Goal: Information Seeking & Learning: Learn about a topic

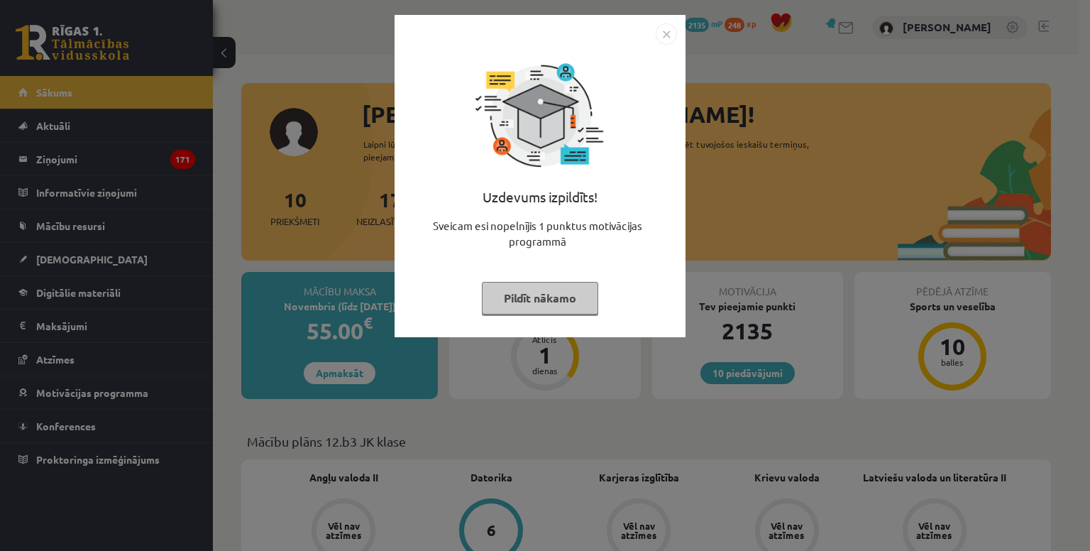
click at [658, 29] on img "Close" at bounding box center [666, 33] width 21 height 21
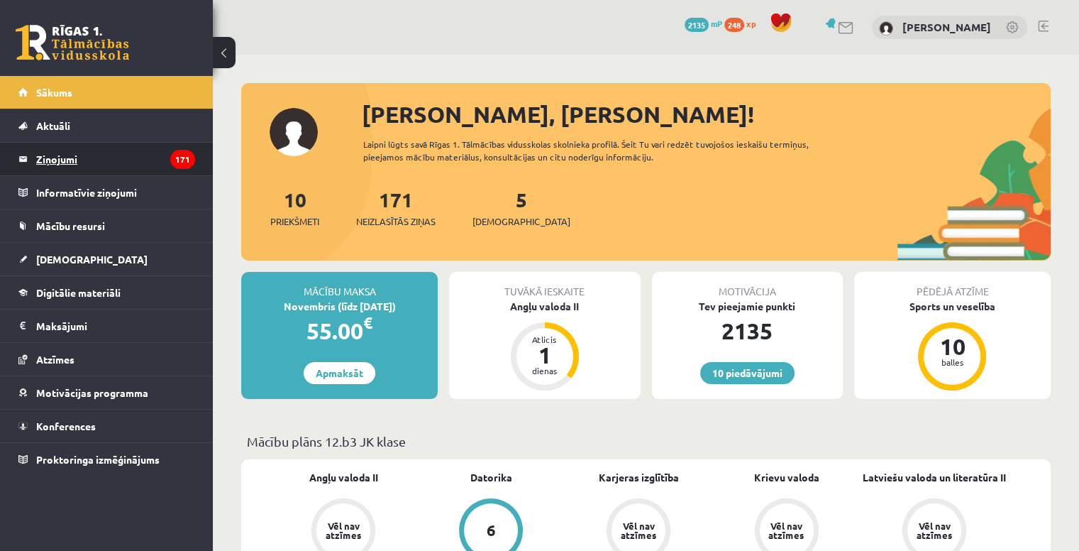
click at [106, 151] on legend "Ziņojumi 171" at bounding box center [115, 159] width 159 height 33
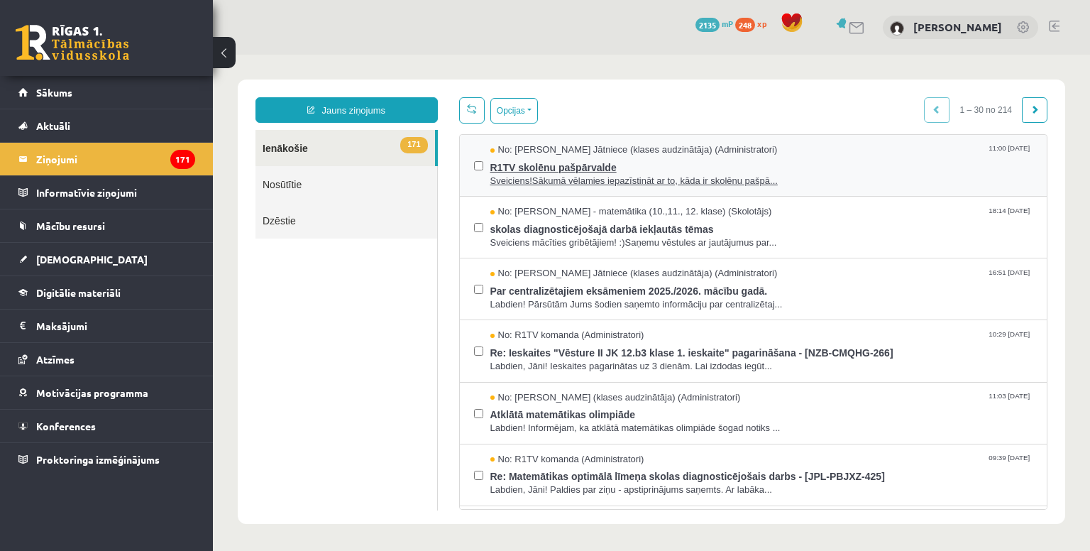
click at [656, 170] on span "R1TV skolēnu pašpārvalde" at bounding box center [761, 166] width 543 height 18
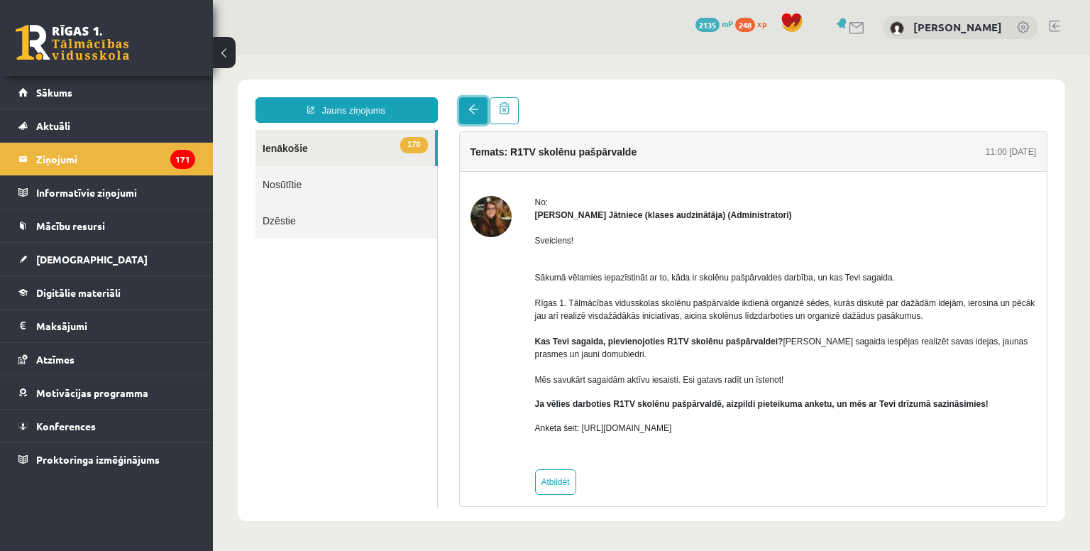
click at [468, 104] on link at bounding box center [473, 110] width 28 height 27
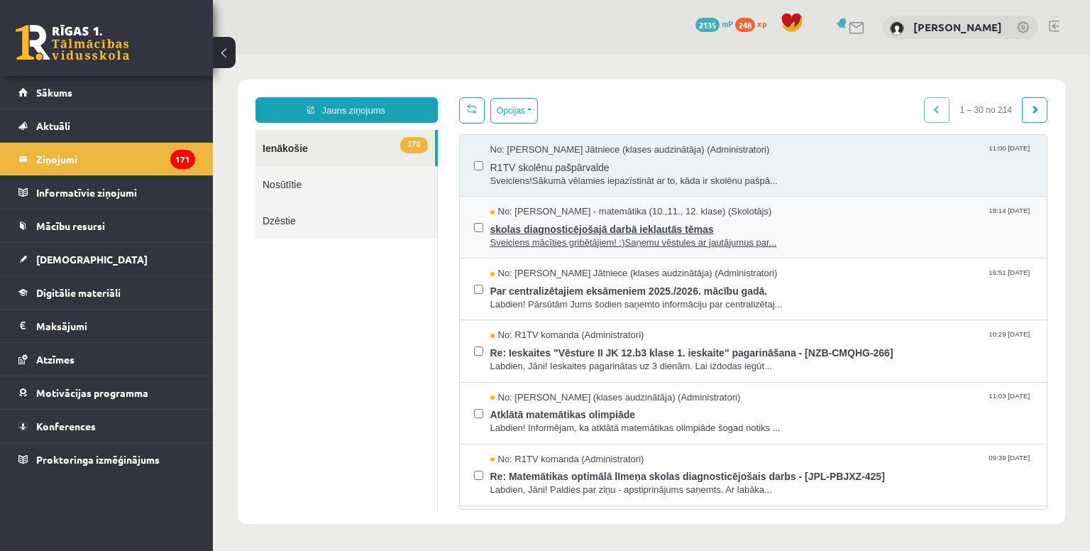
click at [596, 236] on span "Sveiciens mācīties gribētājiem! :)Saņemu vēstules ar jautājumus par..." at bounding box center [761, 242] width 543 height 13
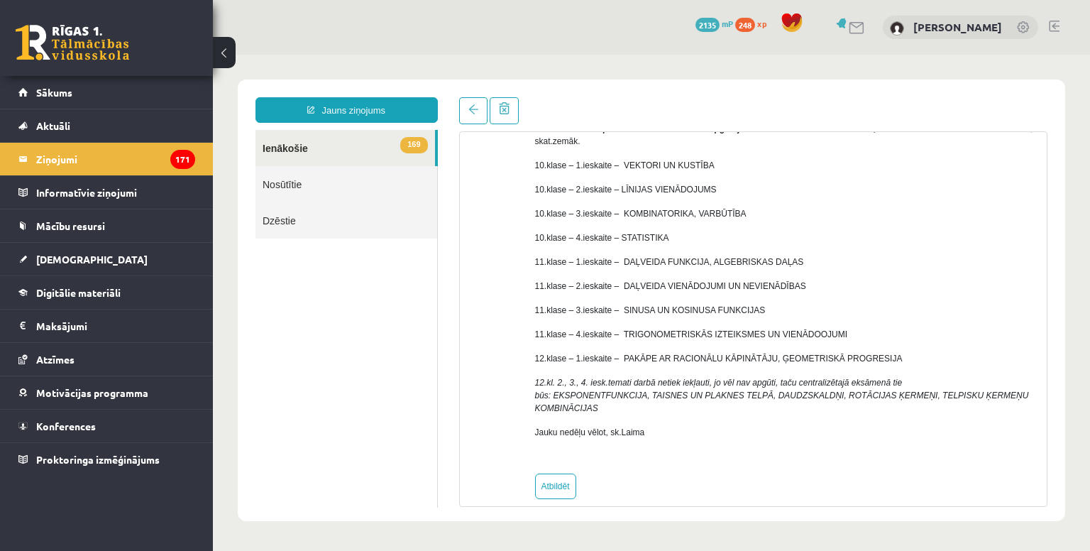
scroll to position [189, 0]
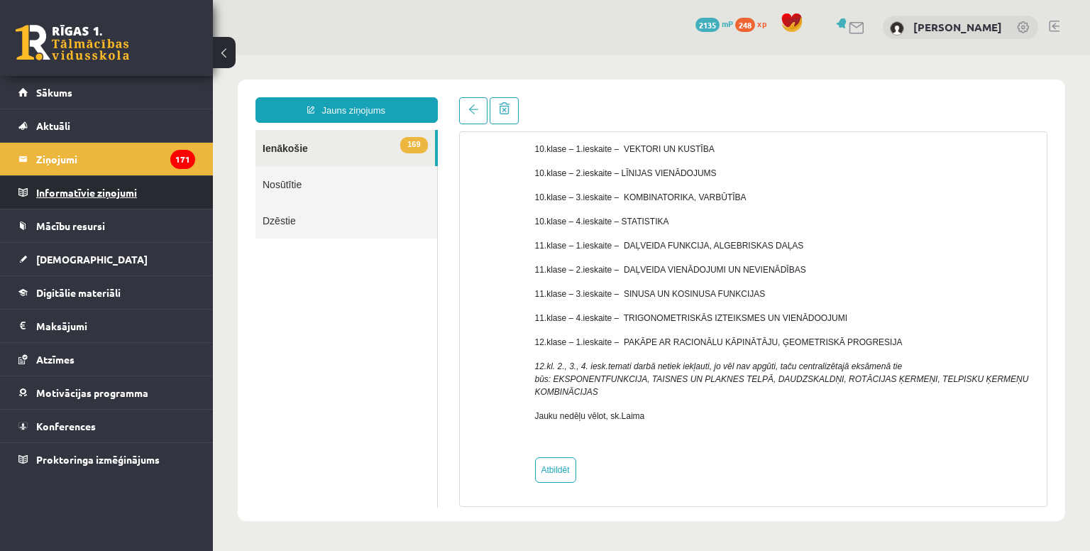
click at [95, 197] on legend "Informatīvie ziņojumi 0" at bounding box center [115, 192] width 159 height 33
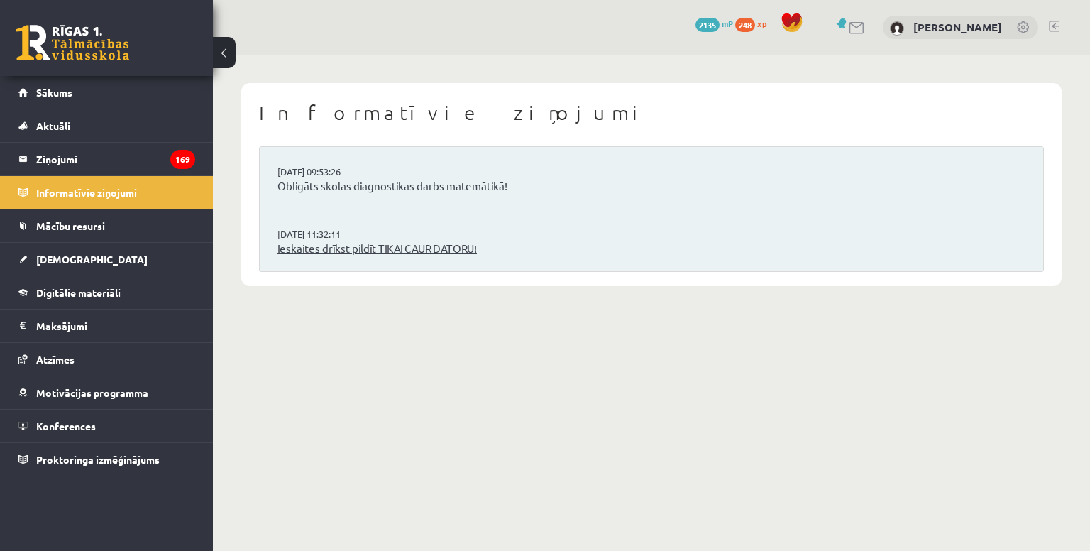
click at [407, 242] on link "Ieskaites drīkst pildīt TIKAI CAUR DATORU!" at bounding box center [651, 249] width 748 height 16
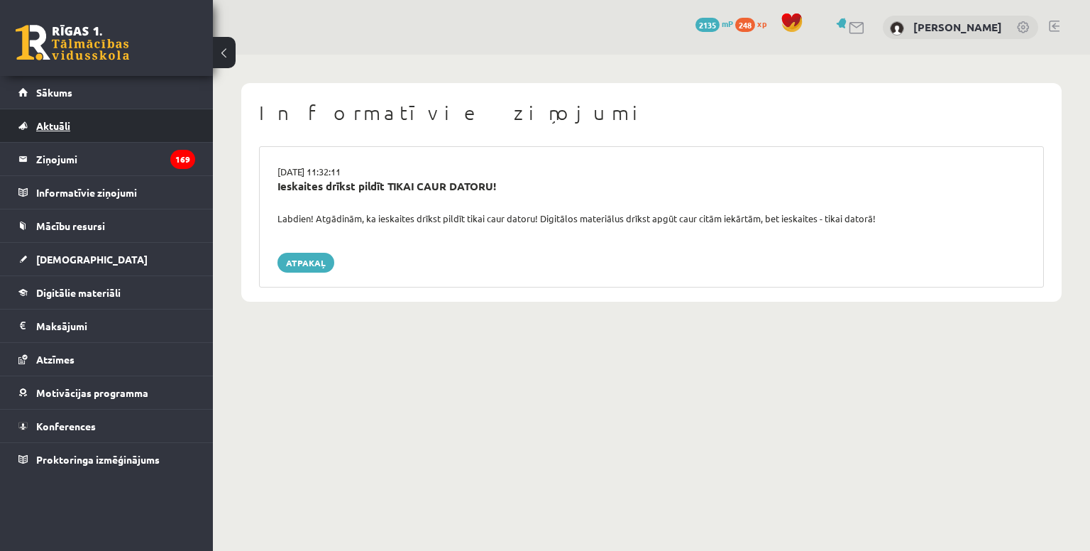
click at [109, 131] on link "Aktuāli" at bounding box center [106, 125] width 177 height 33
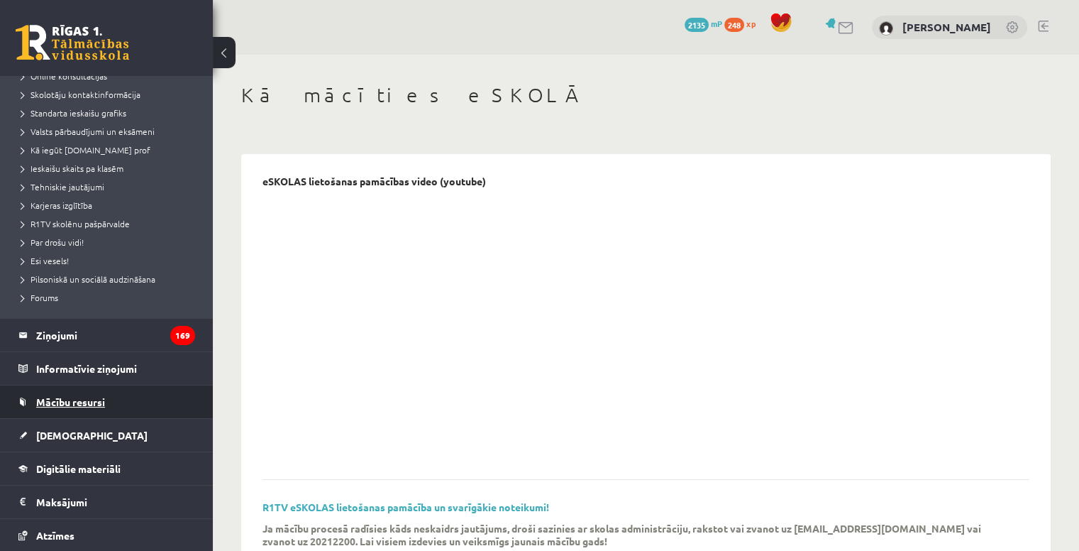
click at [84, 397] on span "Mācību resursi" at bounding box center [70, 401] width 69 height 13
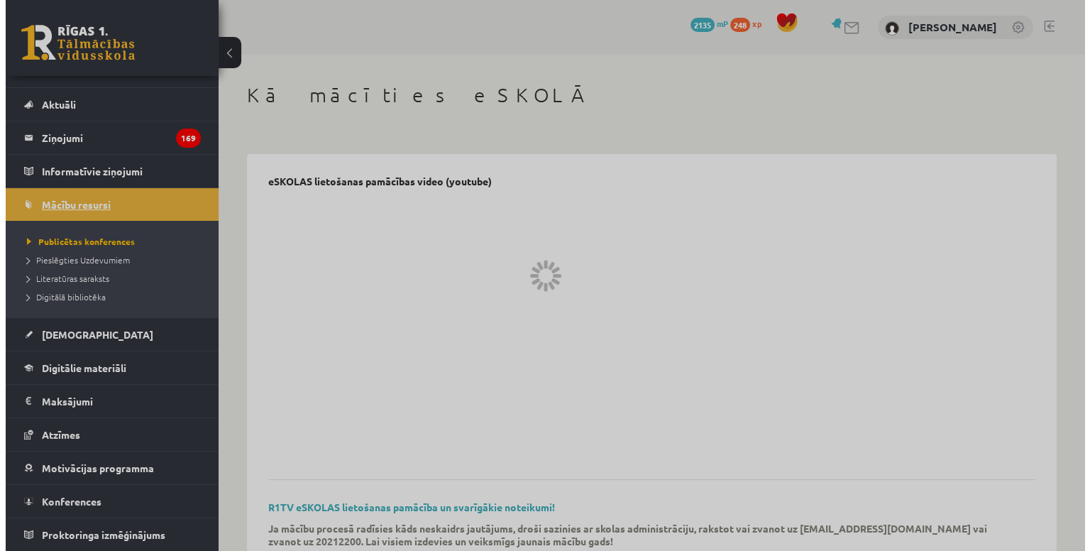
scroll to position [20, 0]
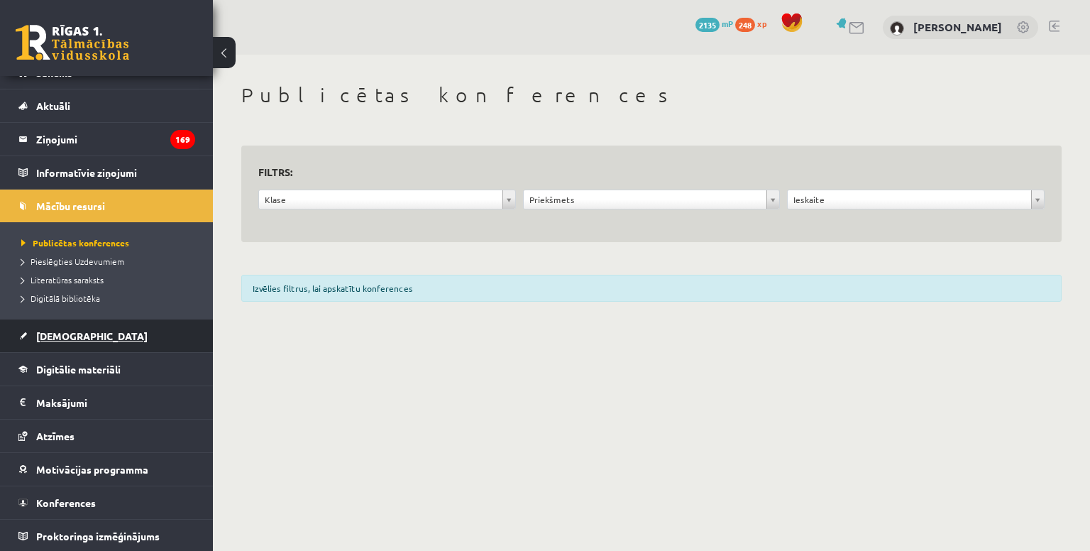
click at [124, 344] on link "[DEMOGRAPHIC_DATA]" at bounding box center [106, 335] width 177 height 33
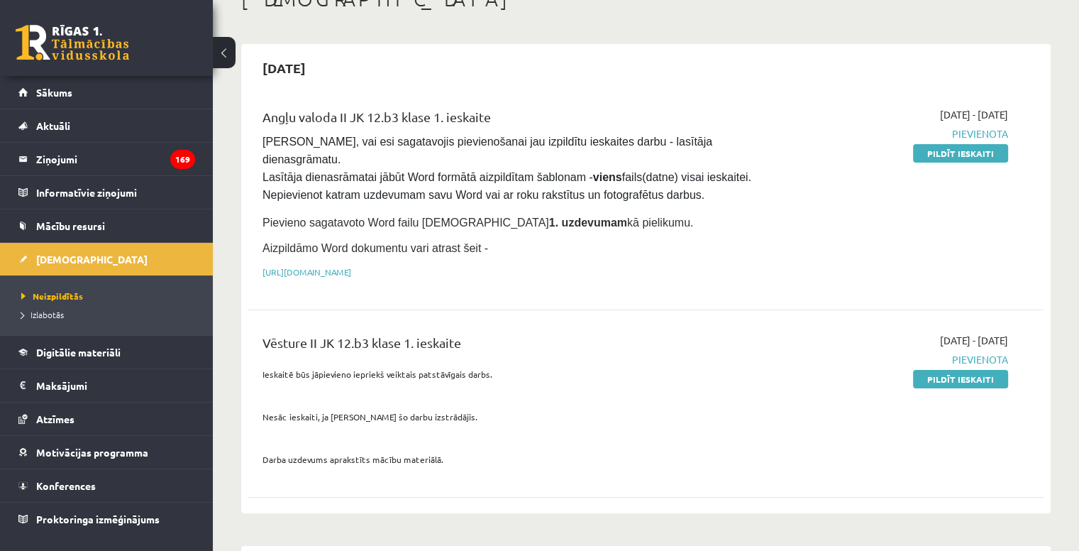
scroll to position [71, 0]
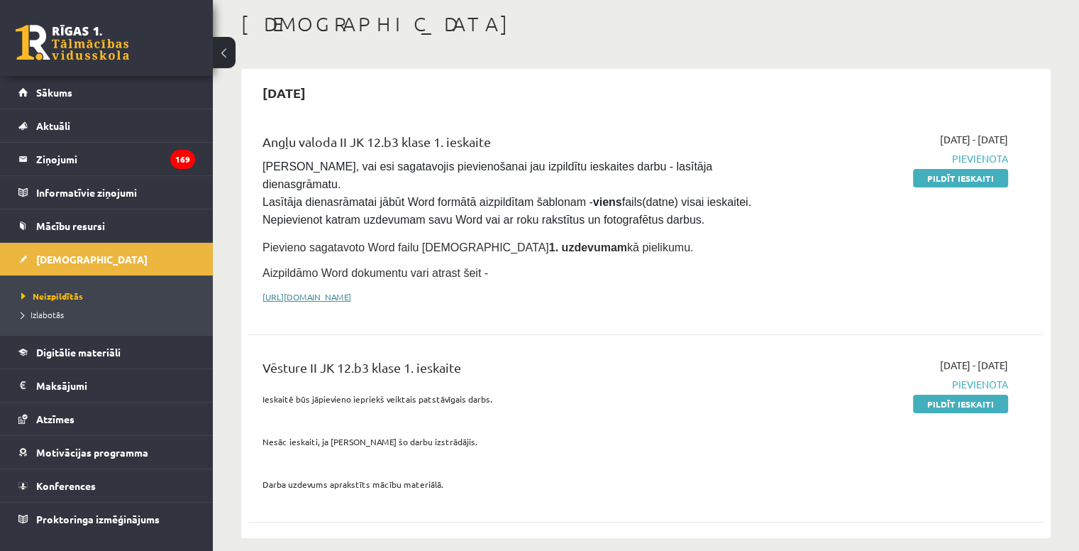
click at [351, 291] on link "https://drive.google.com/drive/folders/1IHE_ip15KOAbO2Se1NDGwZ2e__vlzPUf?usp=sh…" at bounding box center [307, 296] width 89 height 11
click at [96, 150] on legend "Ziņojumi 169" at bounding box center [115, 159] width 159 height 33
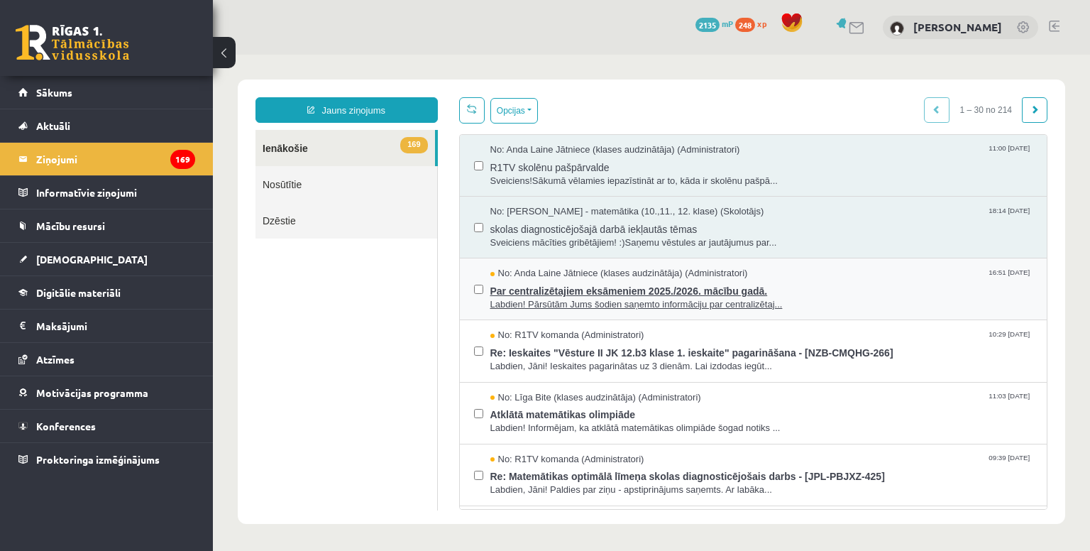
click at [784, 286] on span "Par centralizētajiem eksāmeniem 2025./2026. mācību gadā." at bounding box center [761, 289] width 543 height 18
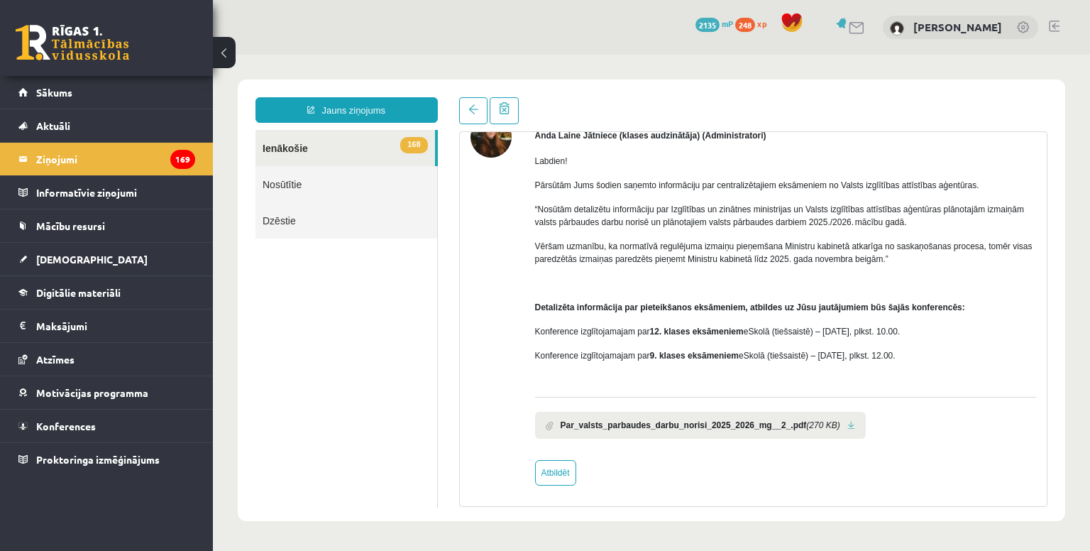
scroll to position [82, 0]
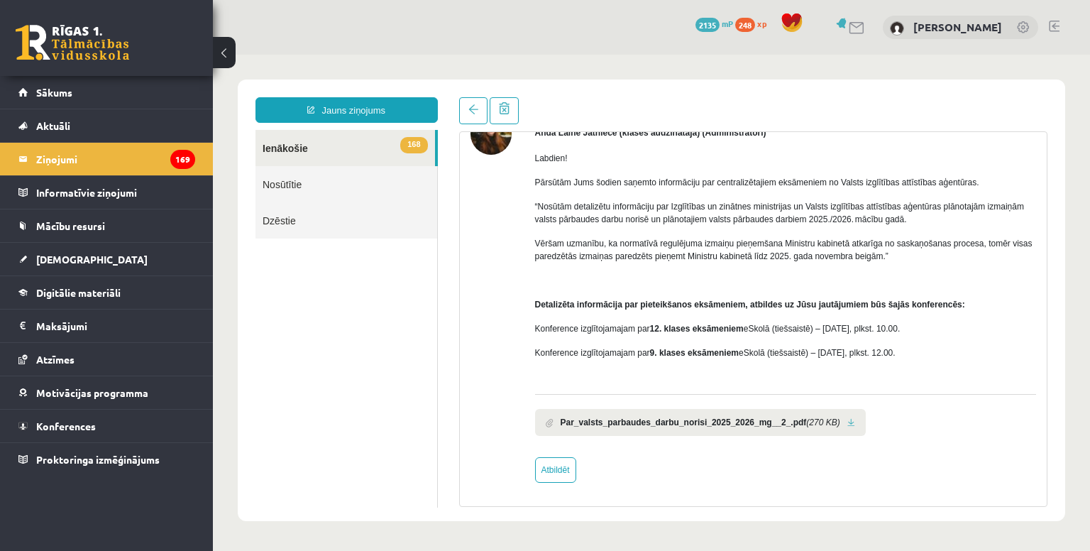
click at [847, 419] on link at bounding box center [851, 422] width 8 height 9
click at [352, 175] on link "Nosūtītie" at bounding box center [346, 184] width 182 height 36
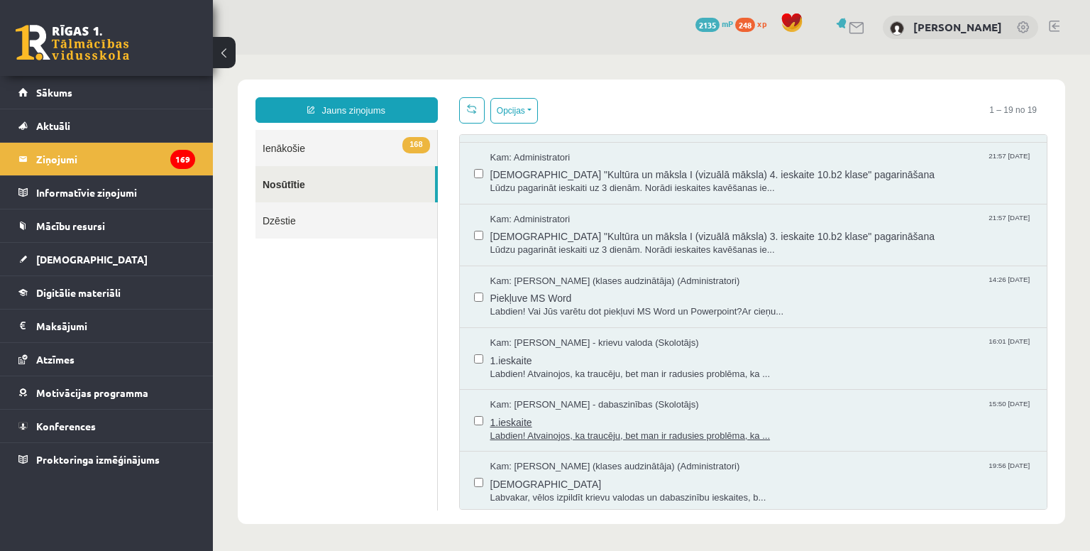
scroll to position [0, 0]
click at [337, 140] on link "168 Ienākošie" at bounding box center [346, 148] width 182 height 36
click at [384, 157] on link "168 Ienākošie" at bounding box center [346, 148] width 182 height 36
click at [336, 223] on link "Dzēstie" at bounding box center [346, 220] width 182 height 36
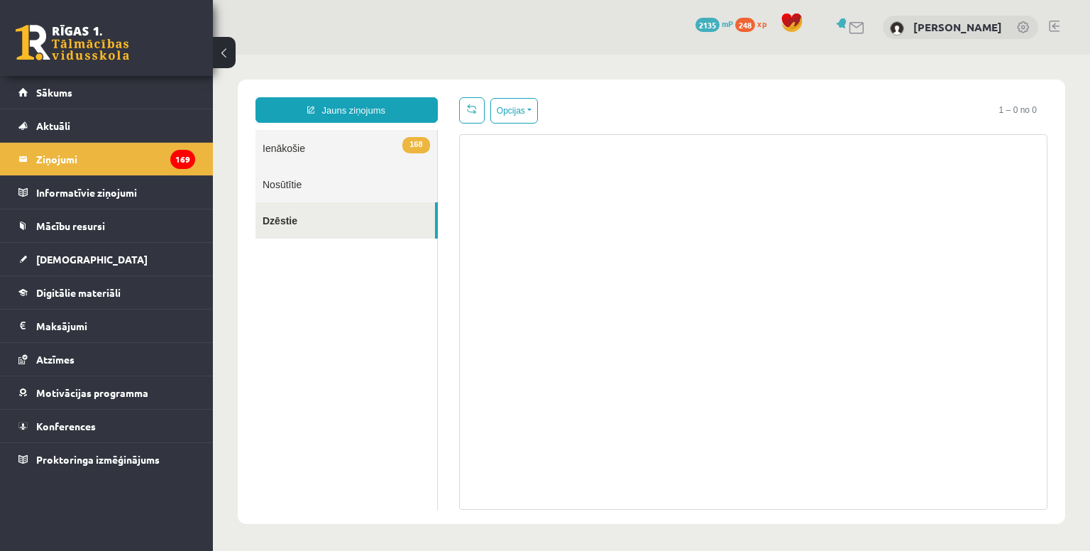
click at [324, 157] on link "168 Ienākošie" at bounding box center [346, 148] width 182 height 36
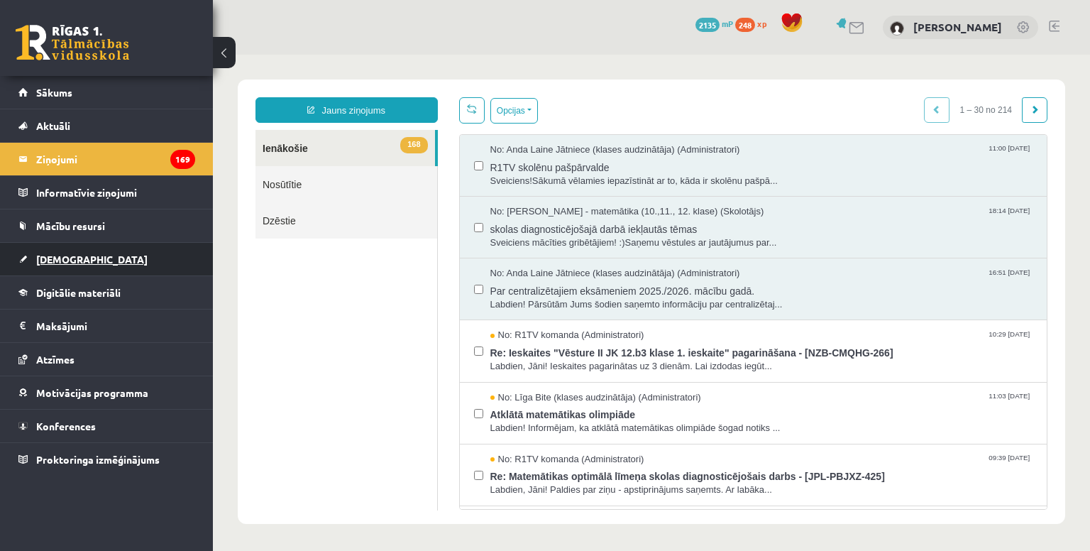
click at [100, 260] on link "[DEMOGRAPHIC_DATA]" at bounding box center [106, 259] width 177 height 33
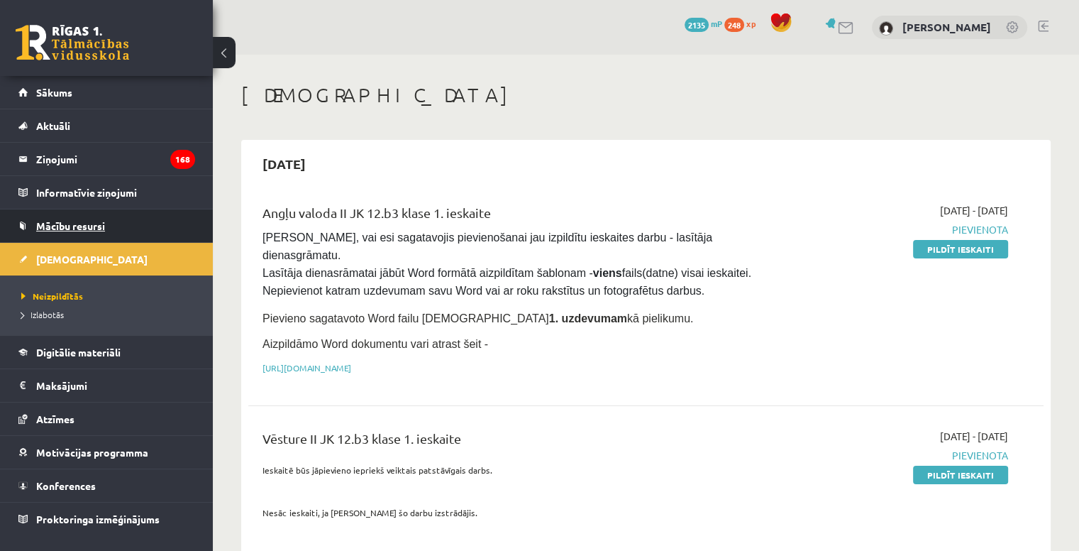
click at [94, 221] on span "Mācību resursi" at bounding box center [70, 225] width 69 height 13
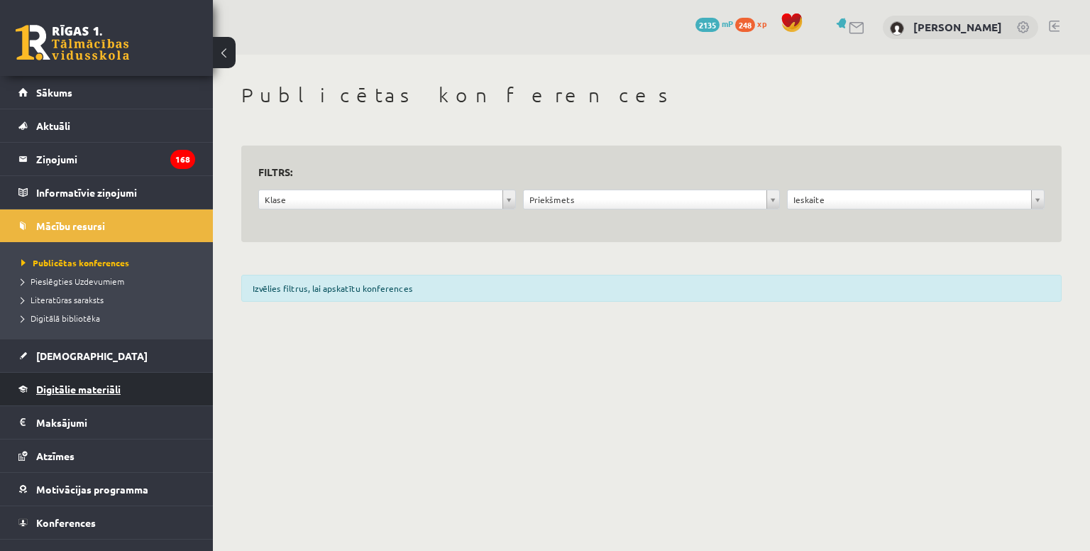
click at [97, 387] on span "Digitālie materiāli" at bounding box center [78, 388] width 84 height 13
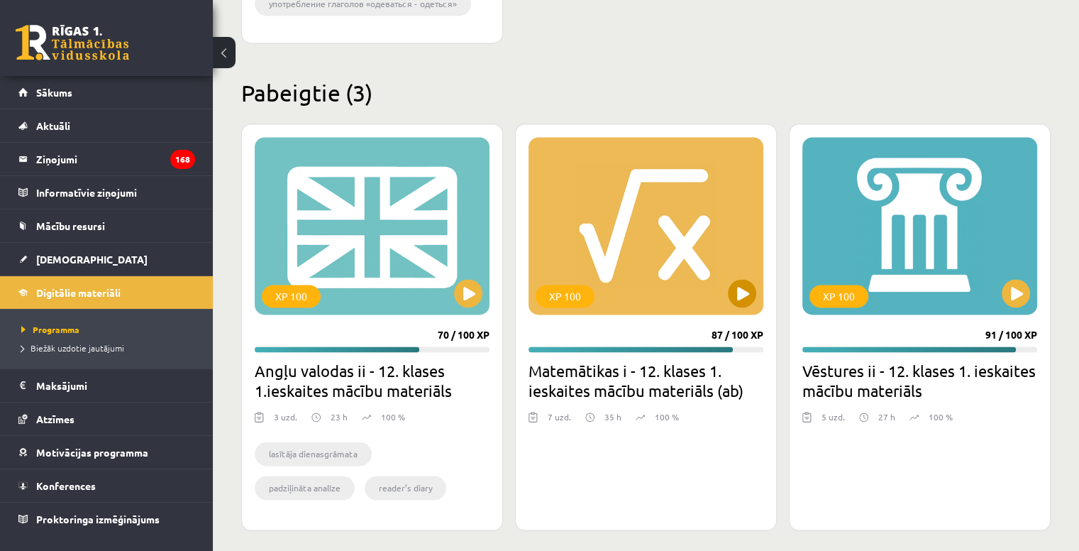
scroll to position [2154, 0]
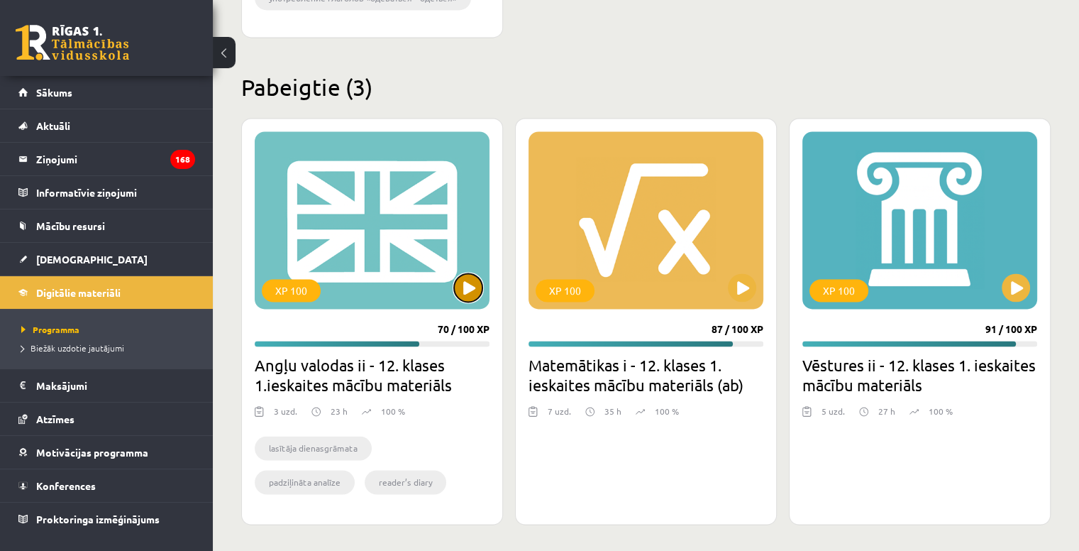
click at [469, 292] on button at bounding box center [468, 287] width 28 height 28
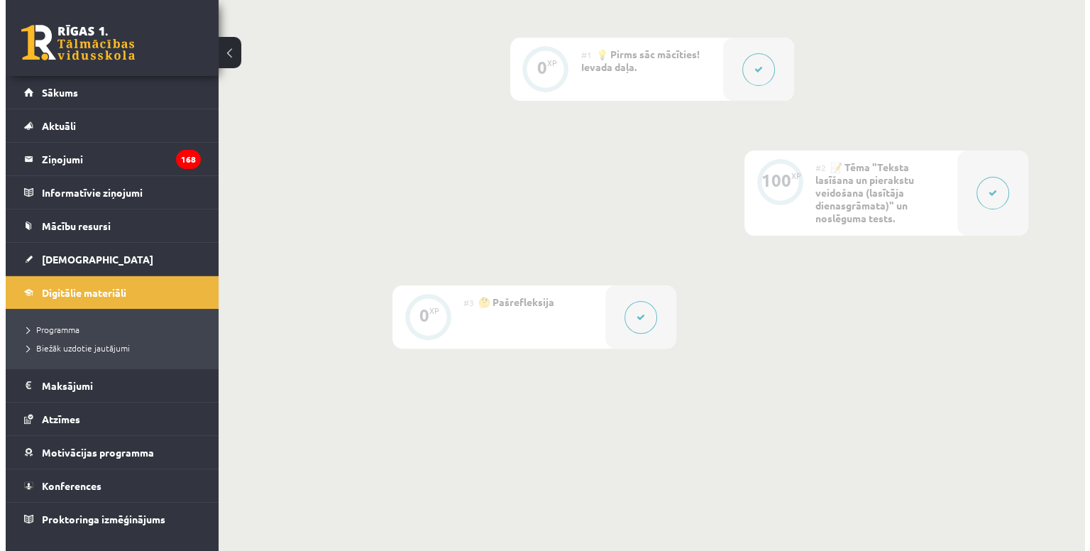
scroll to position [336, 0]
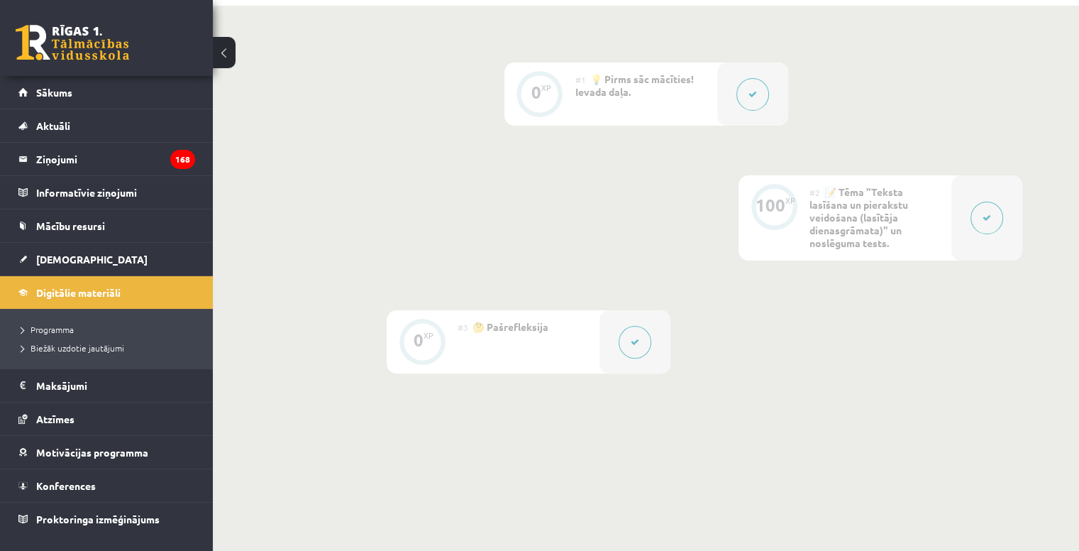
click at [985, 216] on icon at bounding box center [987, 218] width 9 height 9
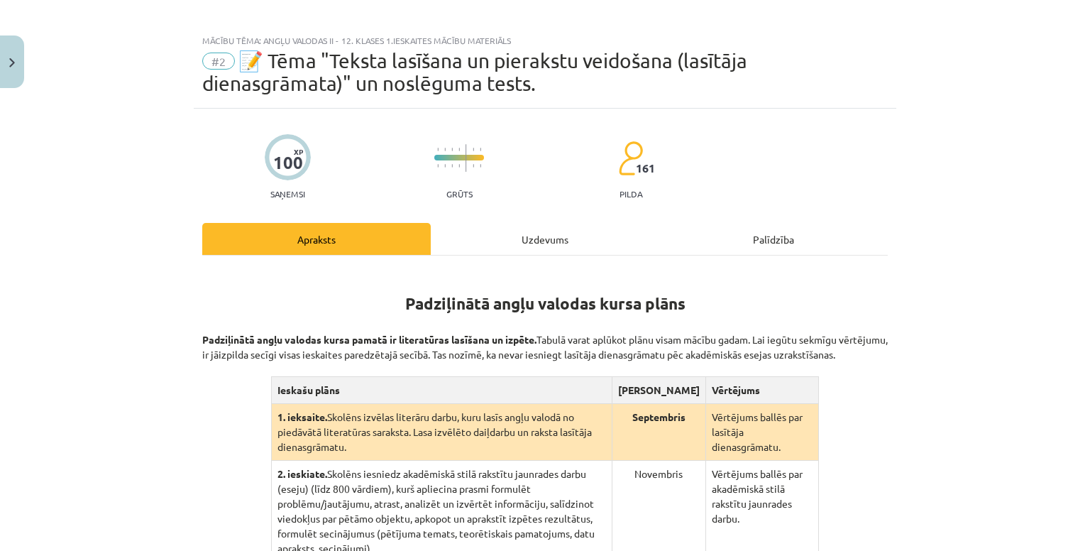
scroll to position [0, 0]
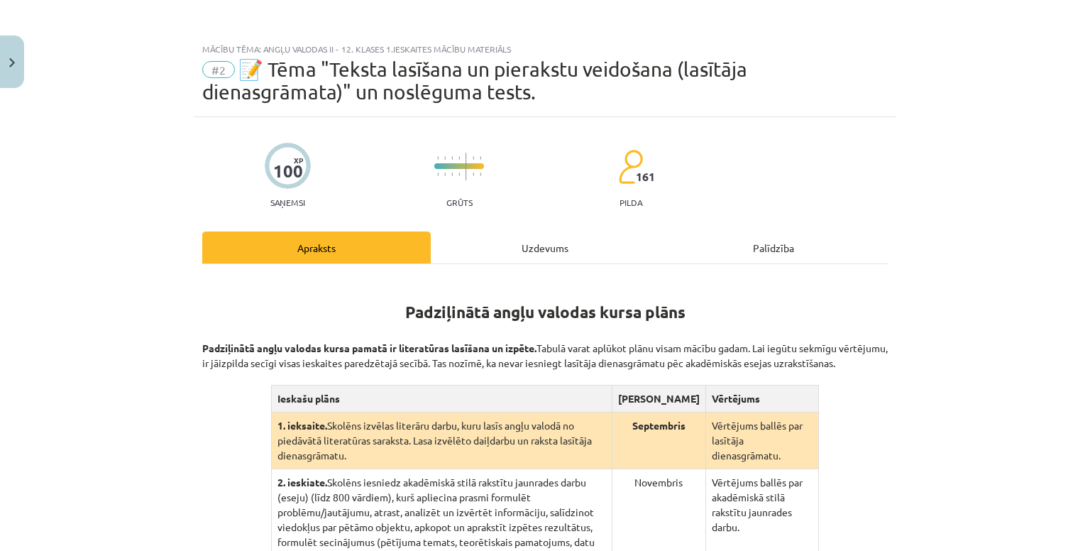
click at [517, 240] on div "Uzdevums" at bounding box center [545, 247] width 228 height 32
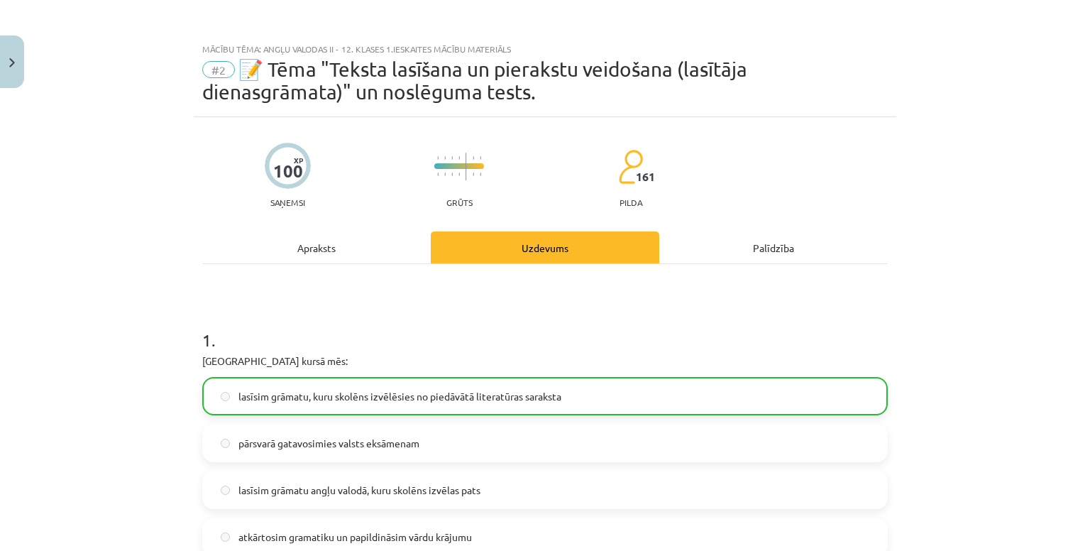
scroll to position [35, 0]
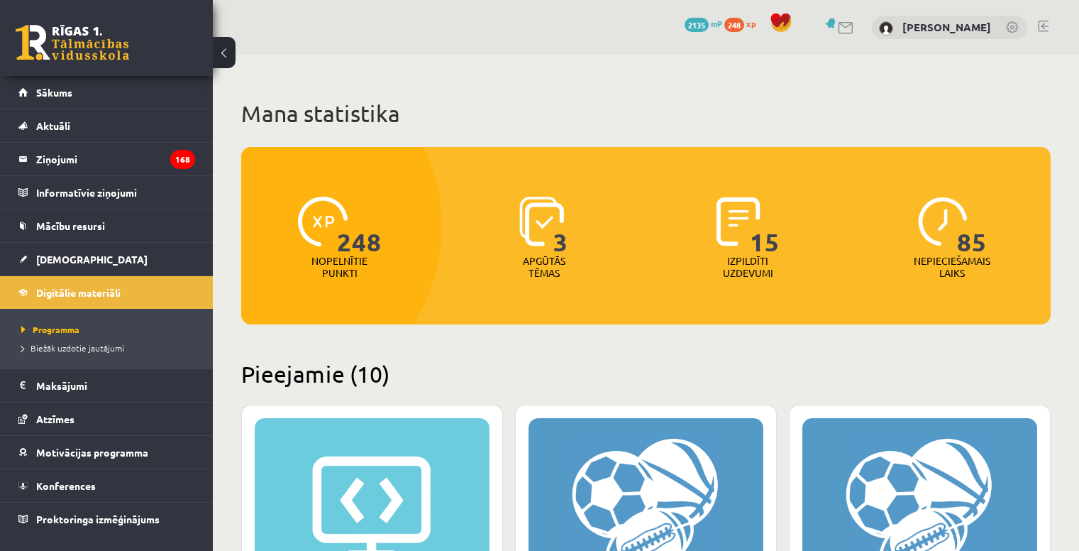
scroll to position [2148, 0]
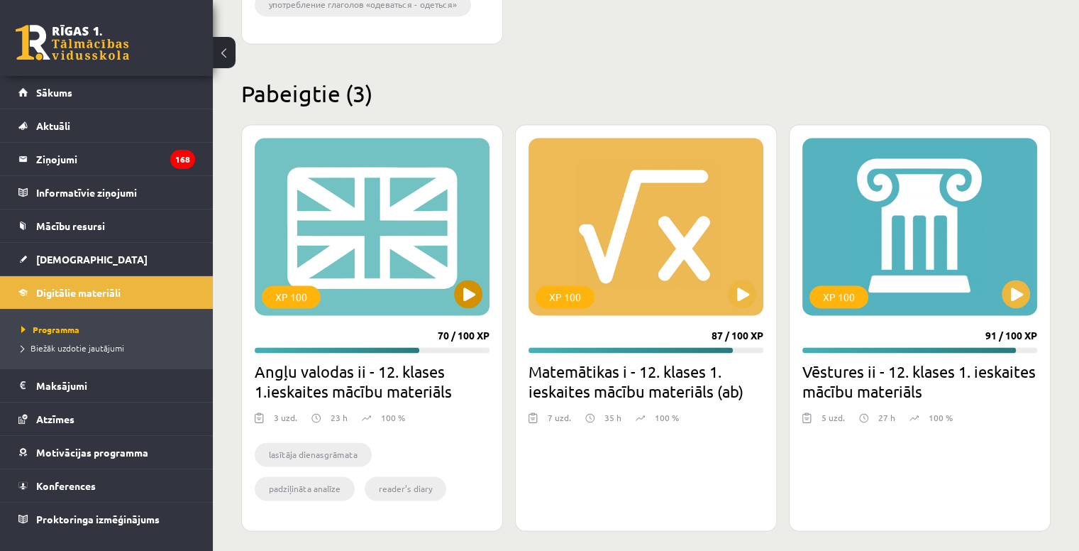
click at [454, 279] on div "XP 100" at bounding box center [372, 226] width 235 height 177
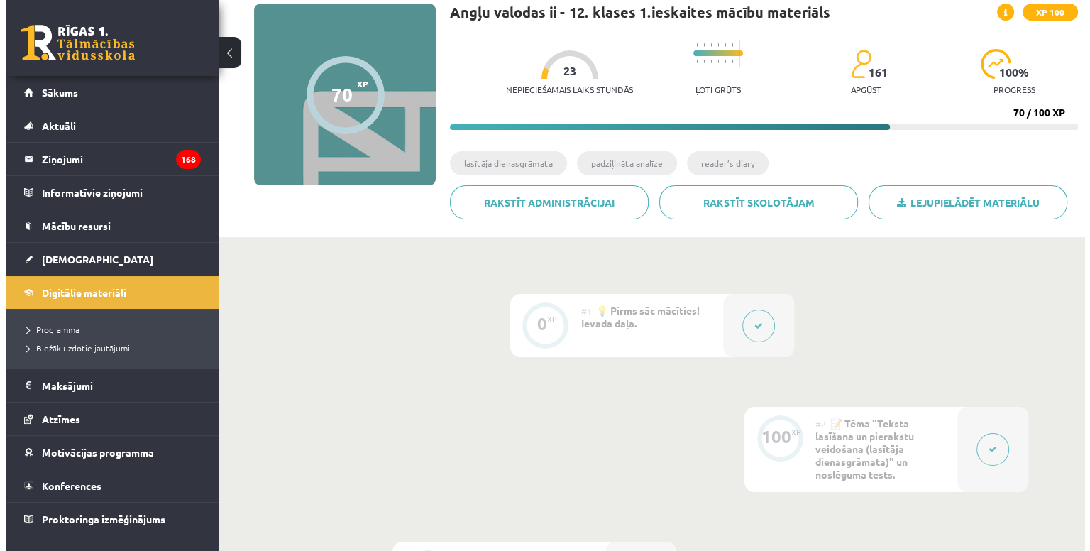
scroll to position [142, 0]
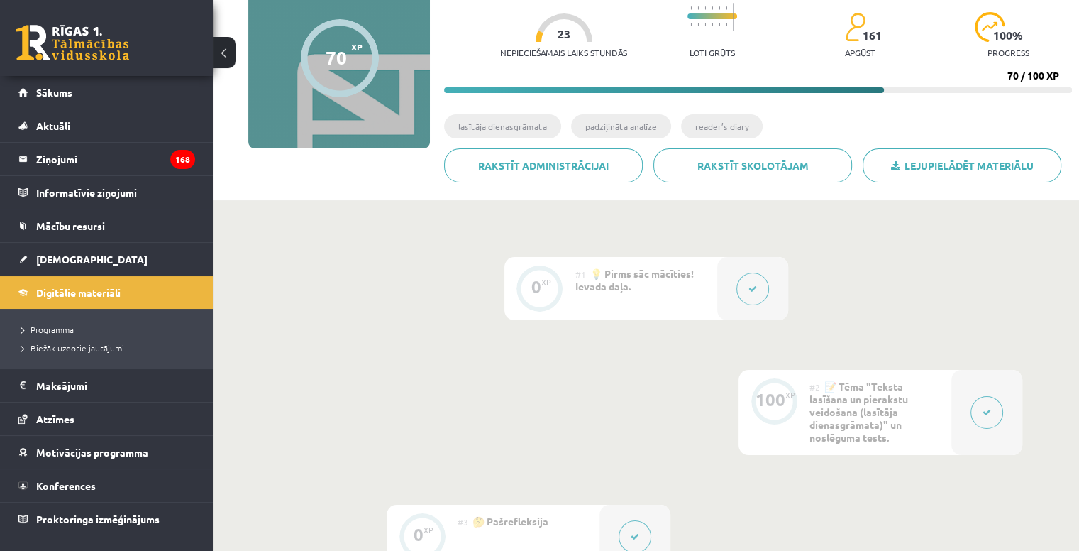
click at [753, 280] on button at bounding box center [752, 288] width 33 height 33
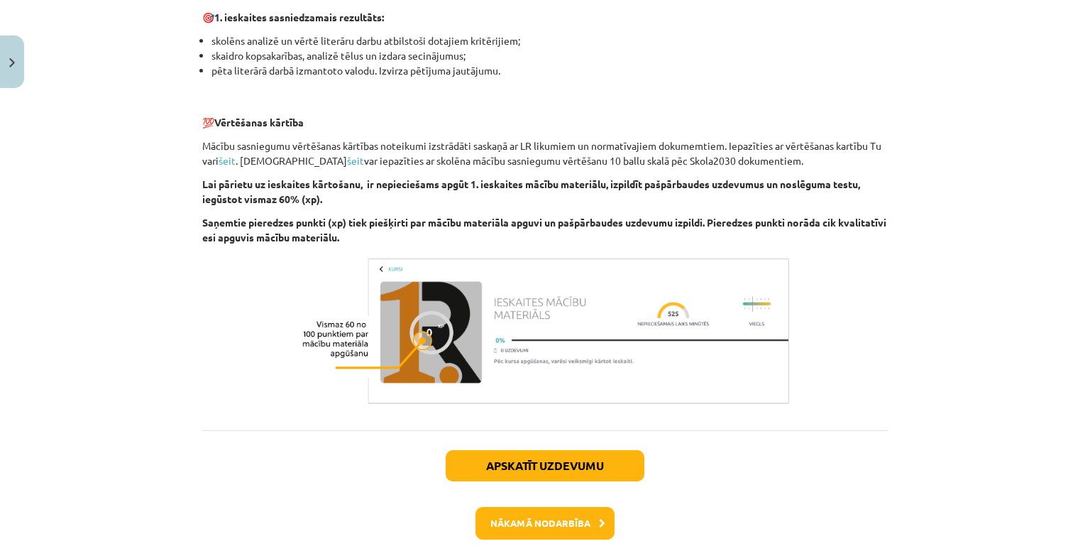
scroll to position [988, 0]
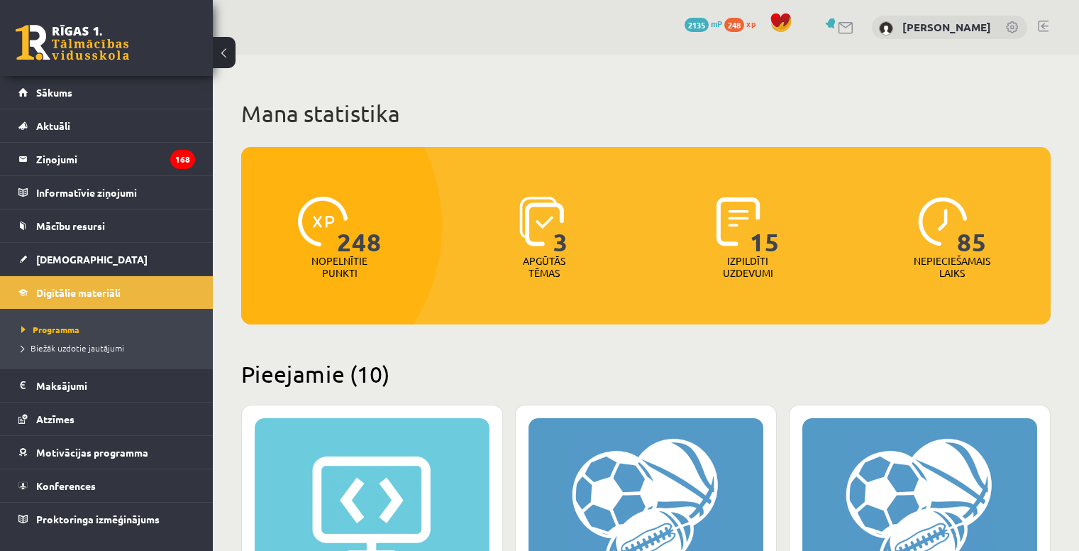
scroll to position [2141, 0]
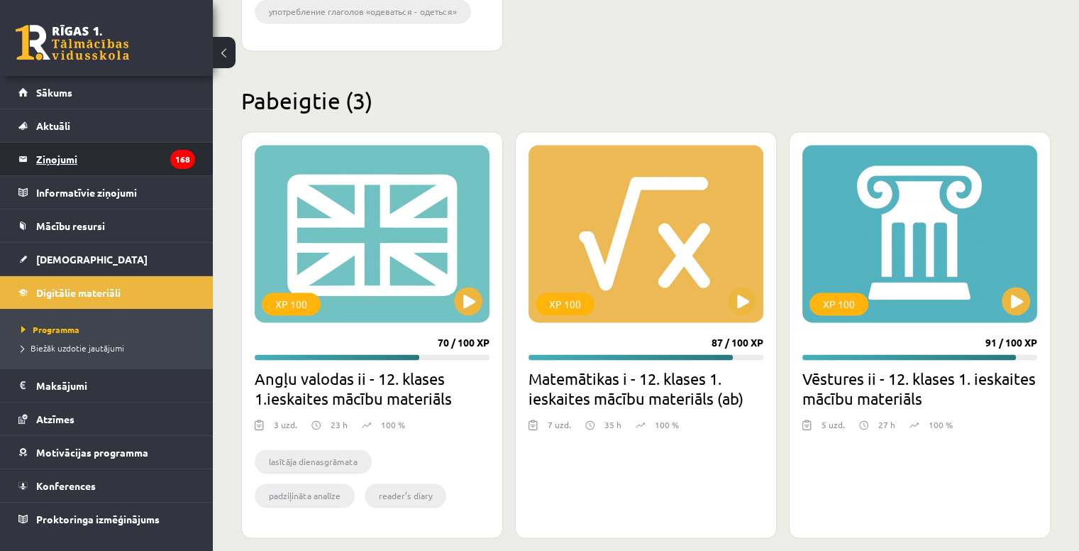
click at [144, 146] on legend "Ziņojumi 168" at bounding box center [115, 159] width 159 height 33
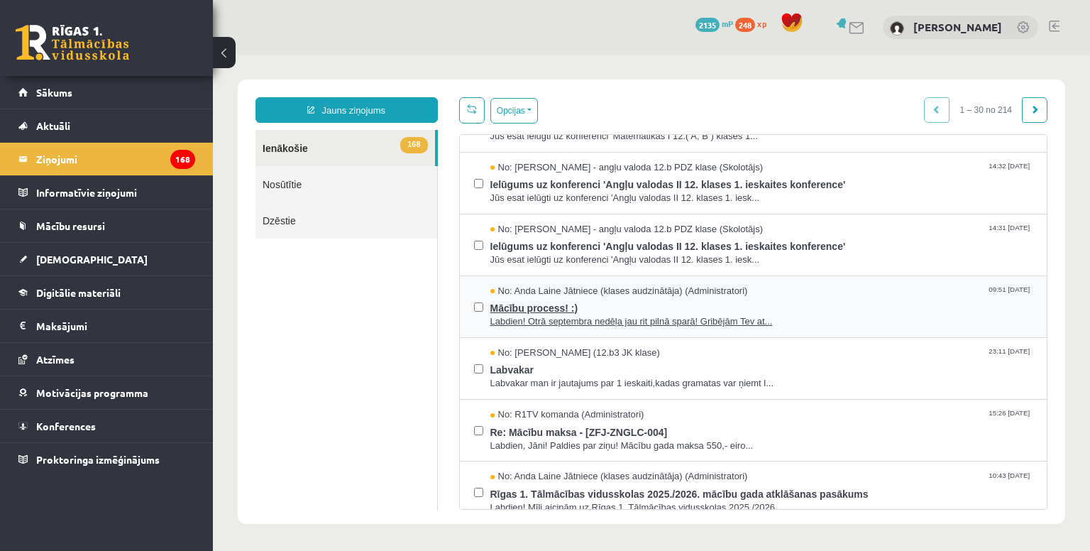
scroll to position [1277, 0]
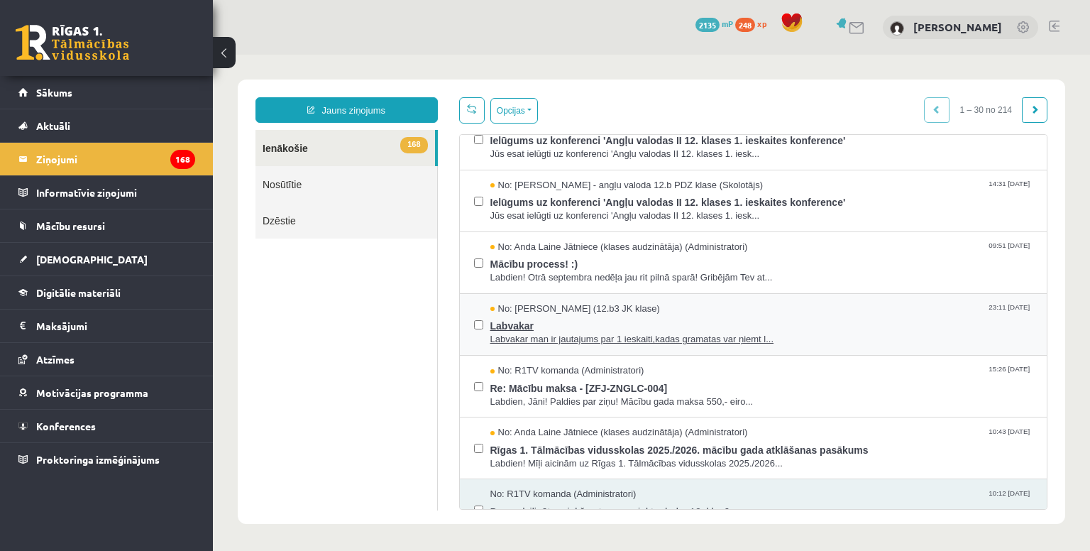
click at [820, 325] on span "Labvakar" at bounding box center [761, 324] width 543 height 18
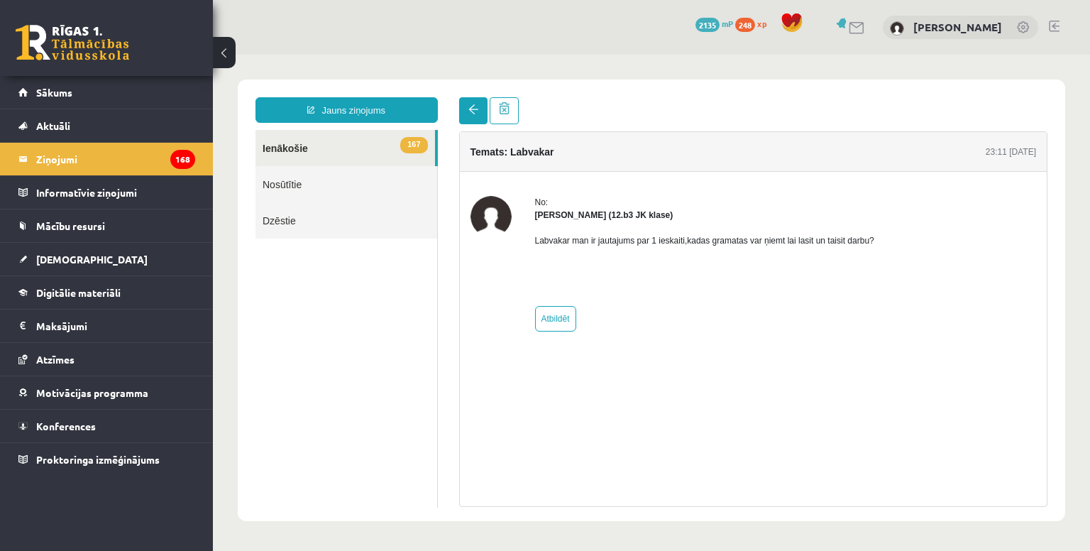
scroll to position [0, 0]
click at [459, 109] on link at bounding box center [473, 110] width 28 height 27
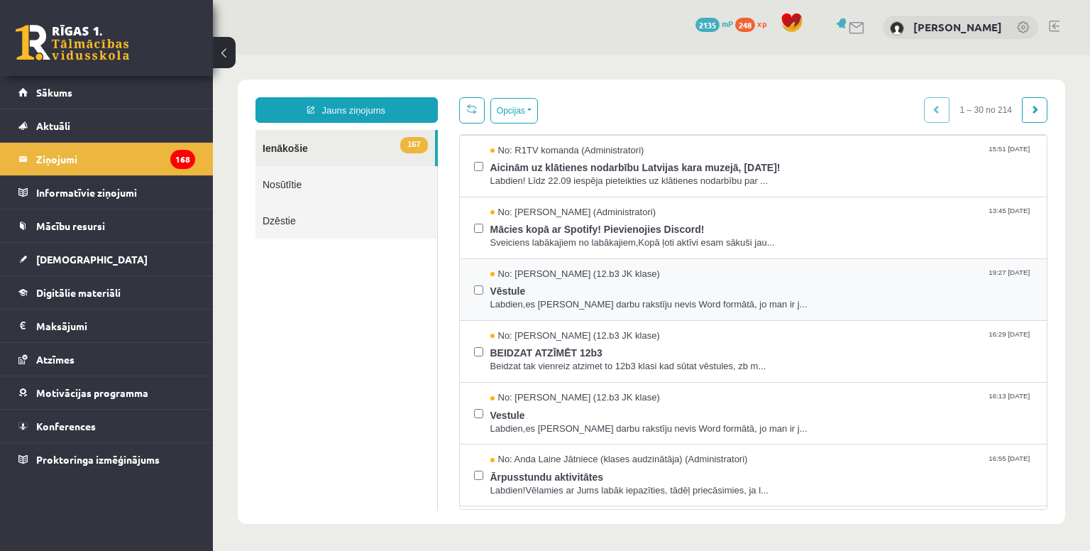
scroll to position [851, 0]
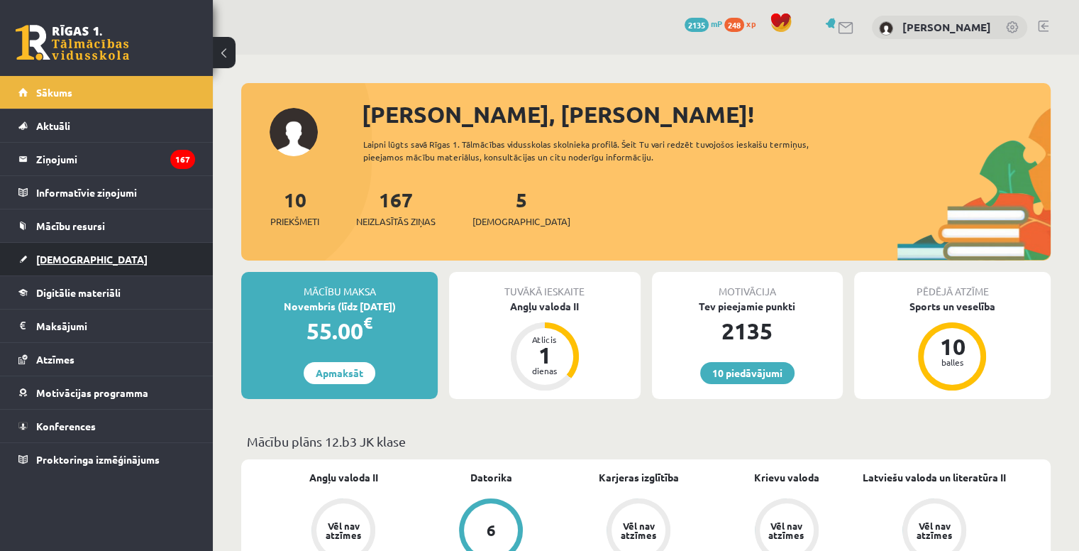
click at [139, 255] on link "[DEMOGRAPHIC_DATA]" at bounding box center [106, 259] width 177 height 33
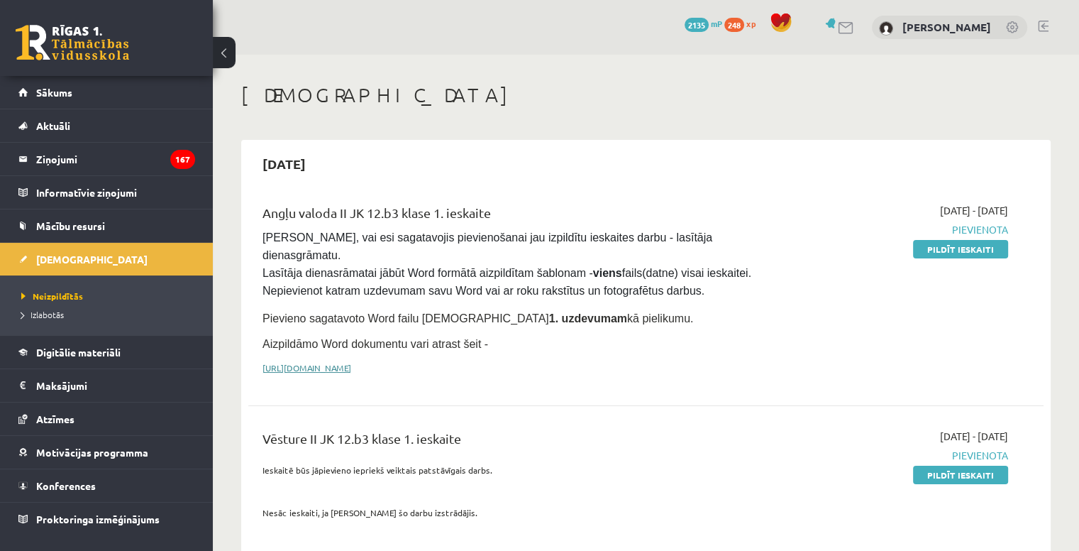
click at [351, 362] on link "https://drive.google.com/drive/folders/1IHE_ip15KOAbO2Se1NDGwZ2e__vlzPUf?usp=sh…" at bounding box center [307, 367] width 89 height 11
